Goal: Find specific page/section: Find specific page/section

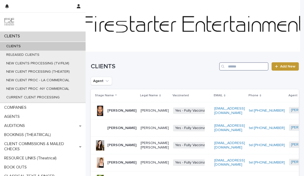
click at [227, 67] on input "Search" at bounding box center [243, 66] width 49 height 8
type input "******"
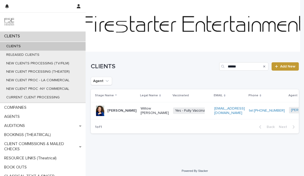
click at [115, 113] on p "[PERSON_NAME]" at bounding box center [121, 111] width 29 height 4
